Goal: Check status: Check status

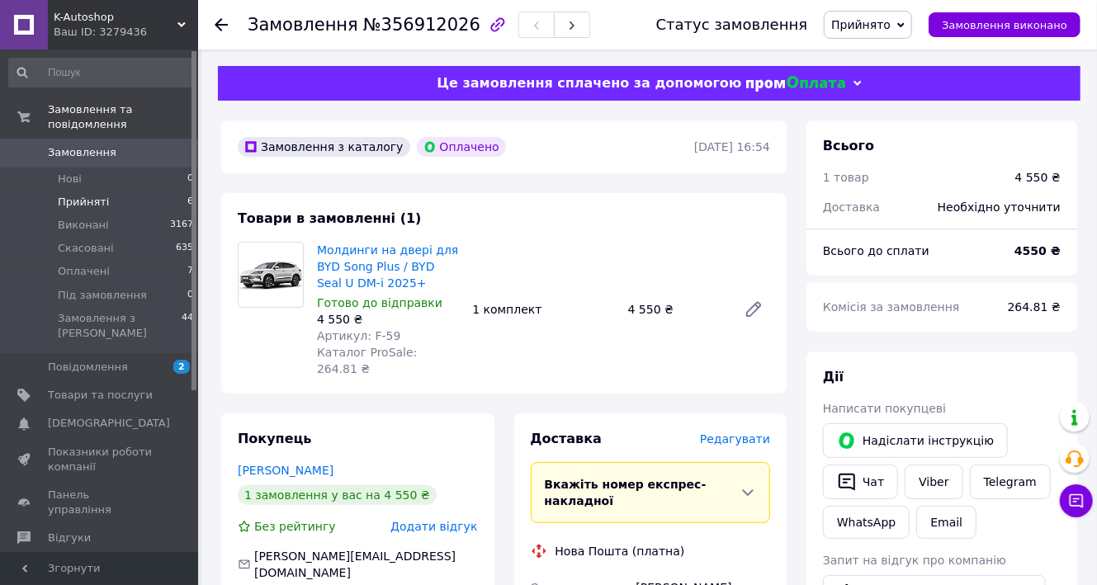
click at [79, 195] on span "Прийняті" at bounding box center [83, 202] width 51 height 15
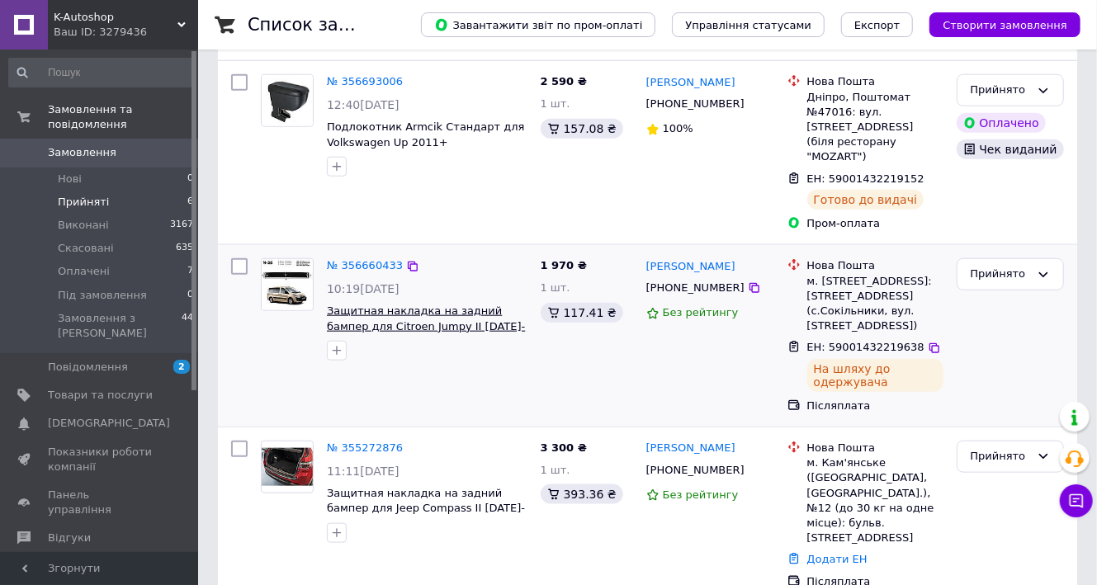
scroll to position [744, 0]
